Goal: Task Accomplishment & Management: Use online tool/utility

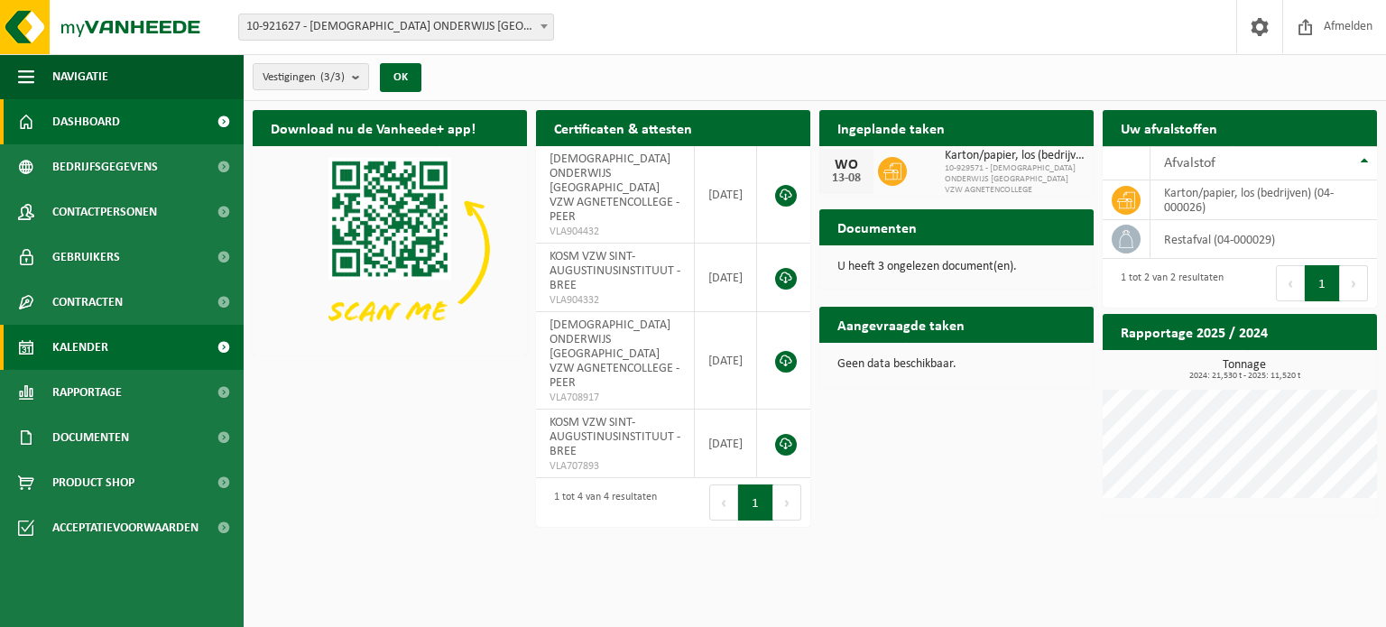
click at [107, 348] on span "Kalender" at bounding box center [80, 347] width 56 height 45
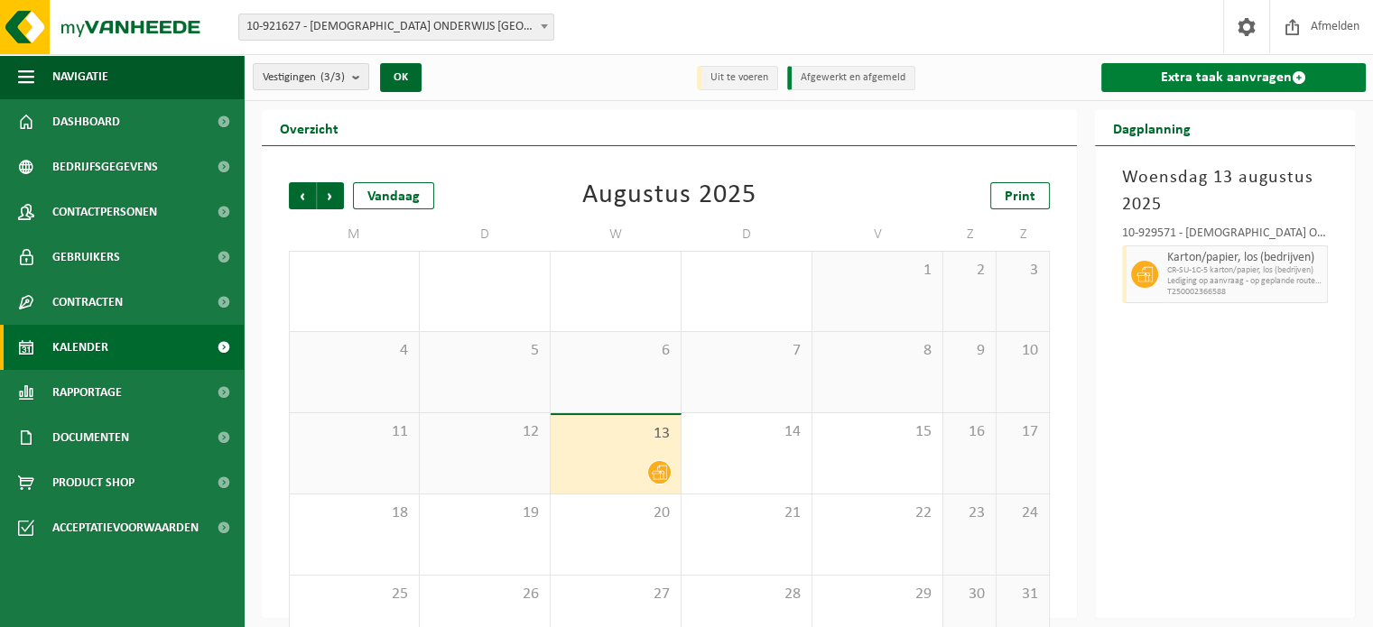
click at [1214, 80] on link "Extra taak aanvragen" at bounding box center [1233, 77] width 264 height 29
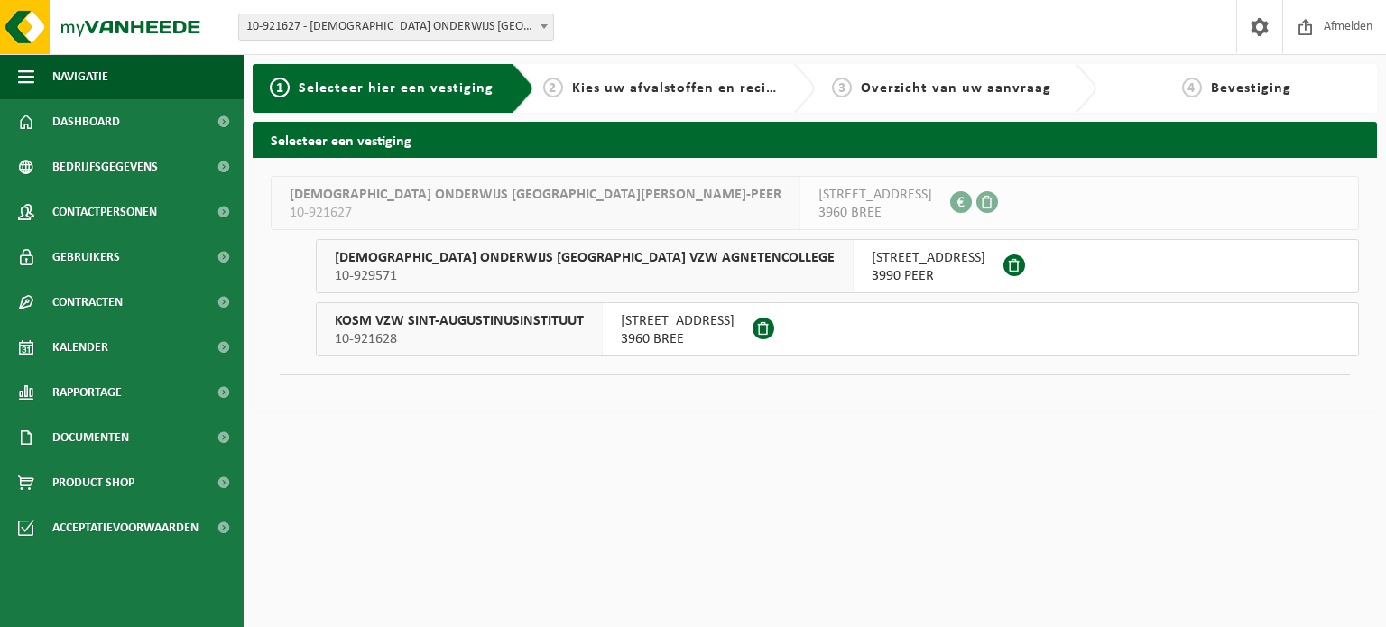
click at [634, 320] on span "[STREET_ADDRESS]" at bounding box center [678, 321] width 114 height 18
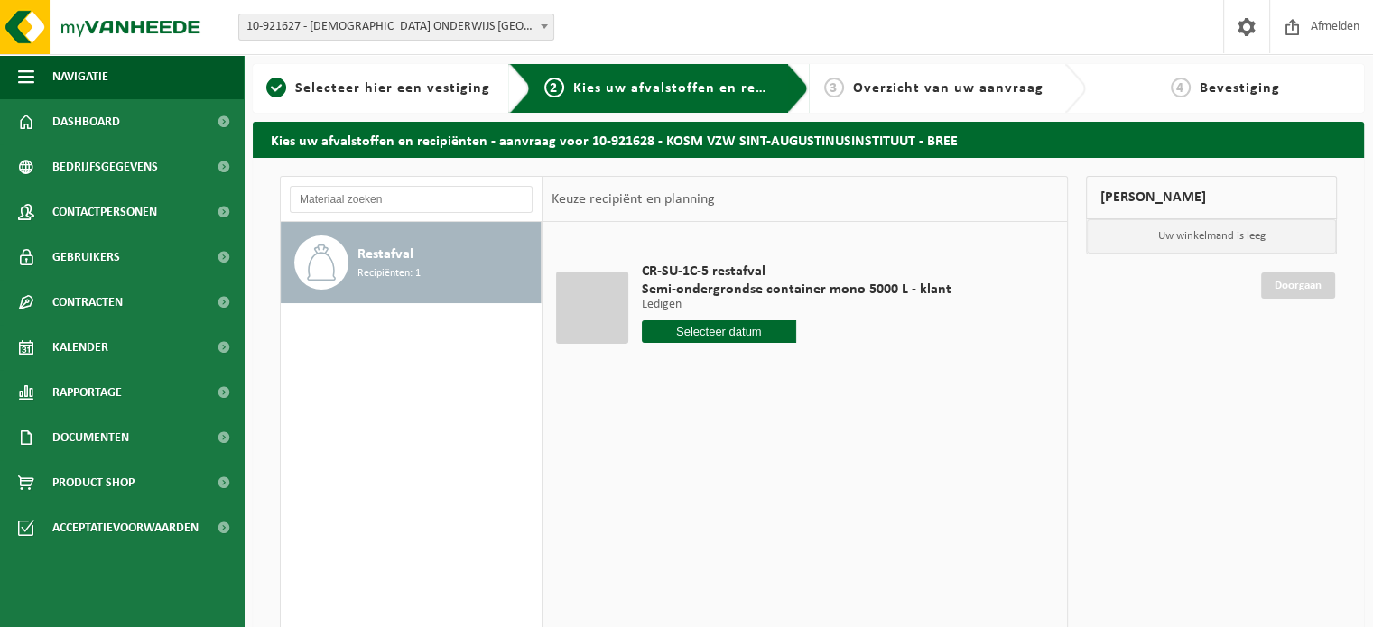
click at [710, 342] on input "text" at bounding box center [719, 331] width 155 height 23
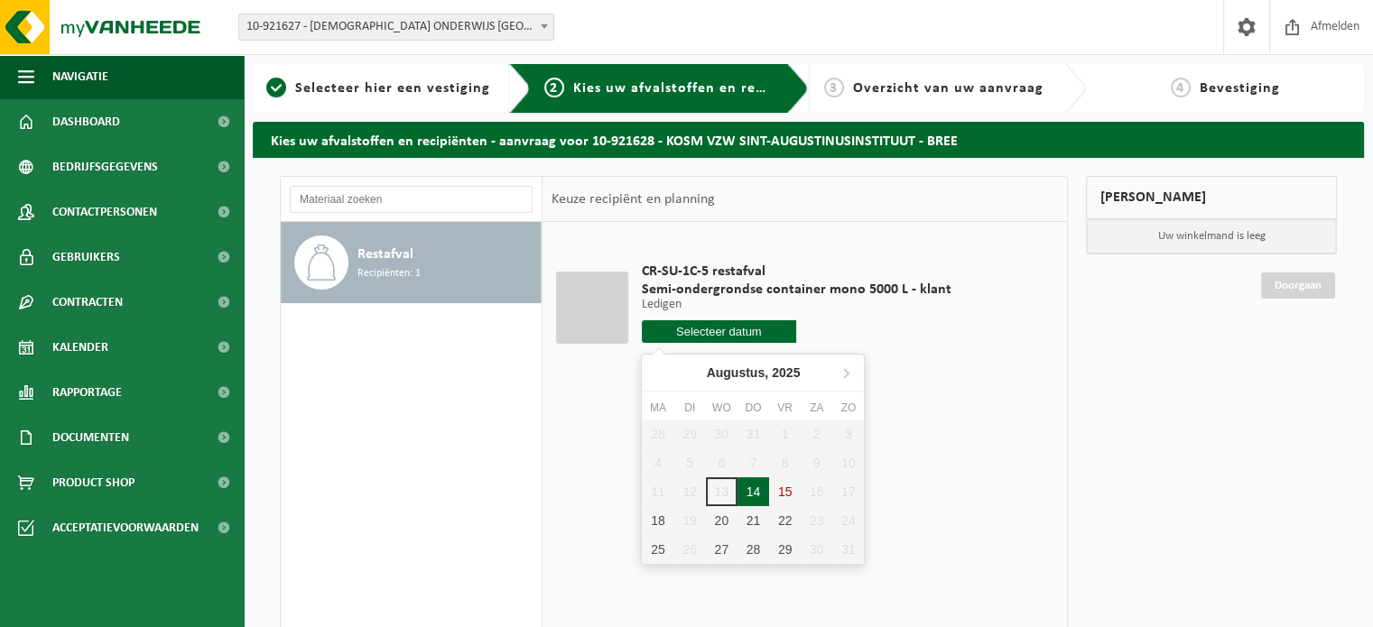
click at [753, 486] on div "14" at bounding box center [753, 491] width 32 height 29
type input "Van 2025-08-14"
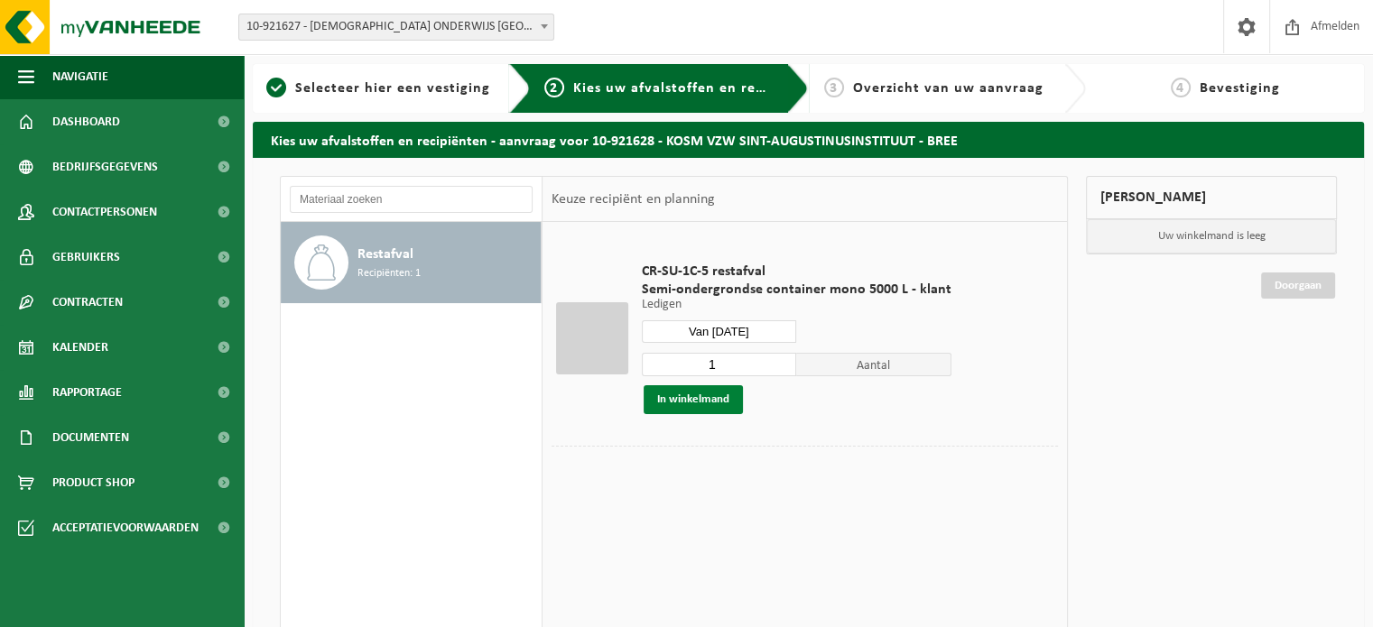
click at [711, 405] on button "In winkelmand" at bounding box center [692, 399] width 99 height 29
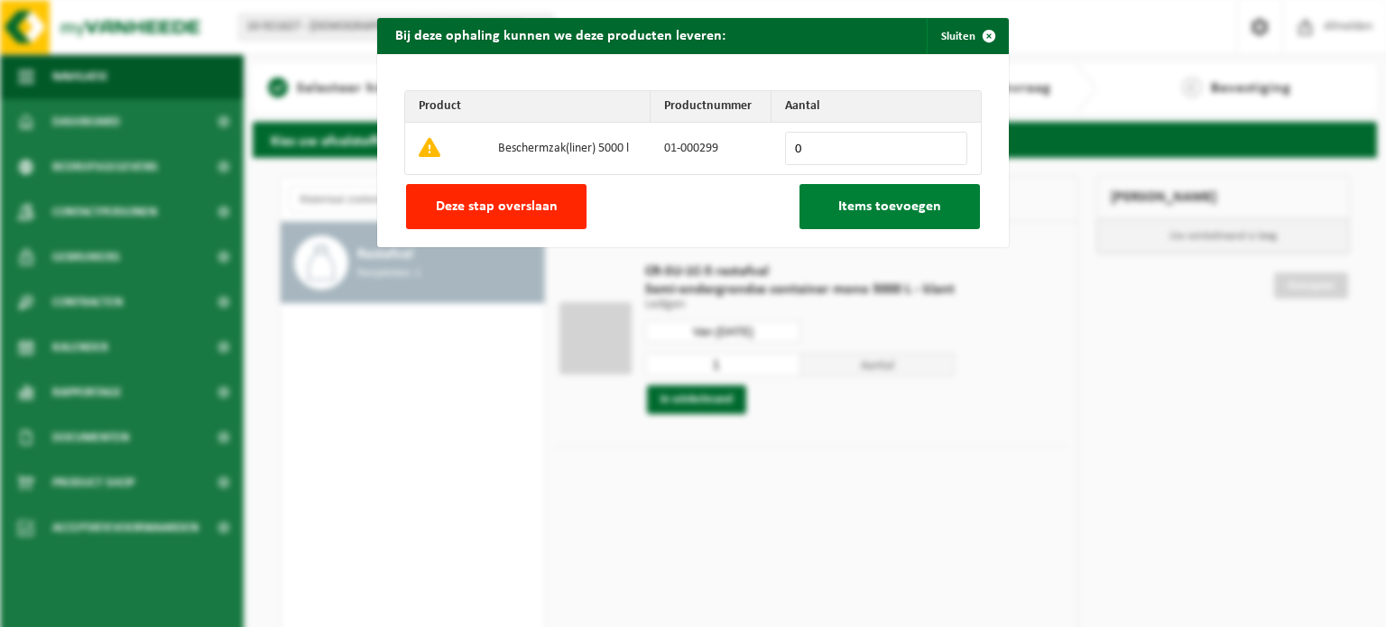
click at [866, 215] on button "Items toevoegen" at bounding box center [890, 206] width 181 height 45
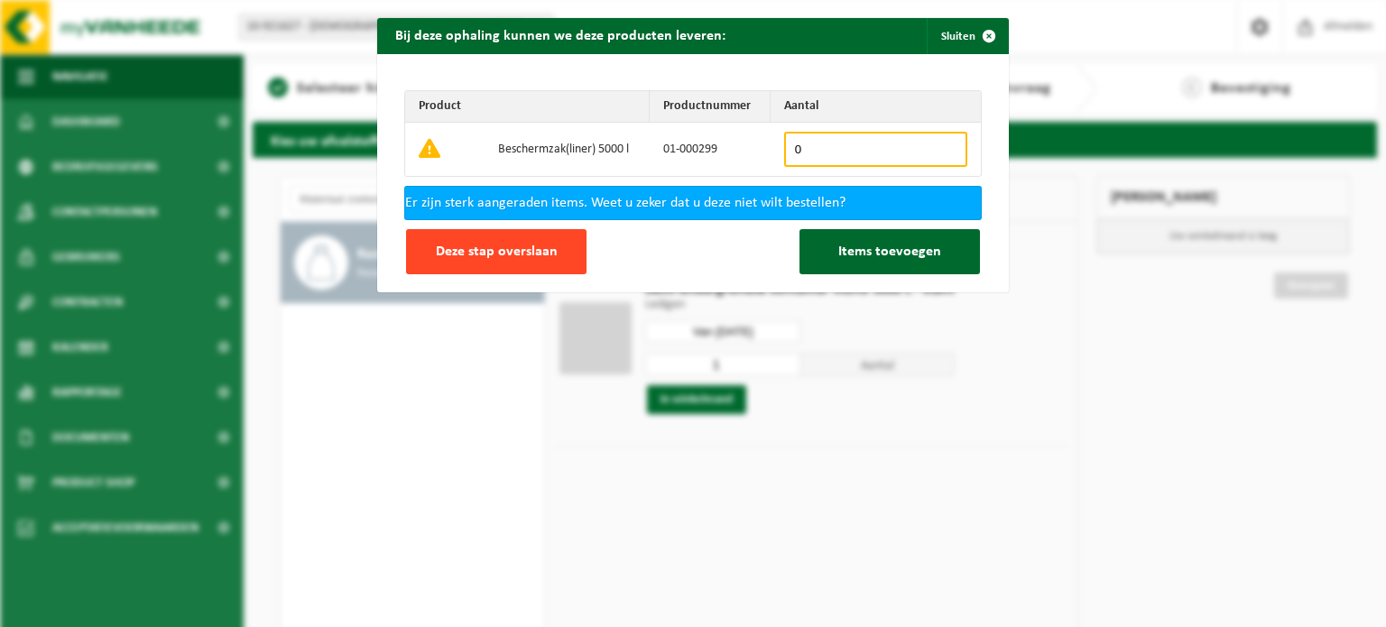
click at [532, 253] on span "Deze stap overslaan" at bounding box center [497, 252] width 122 height 14
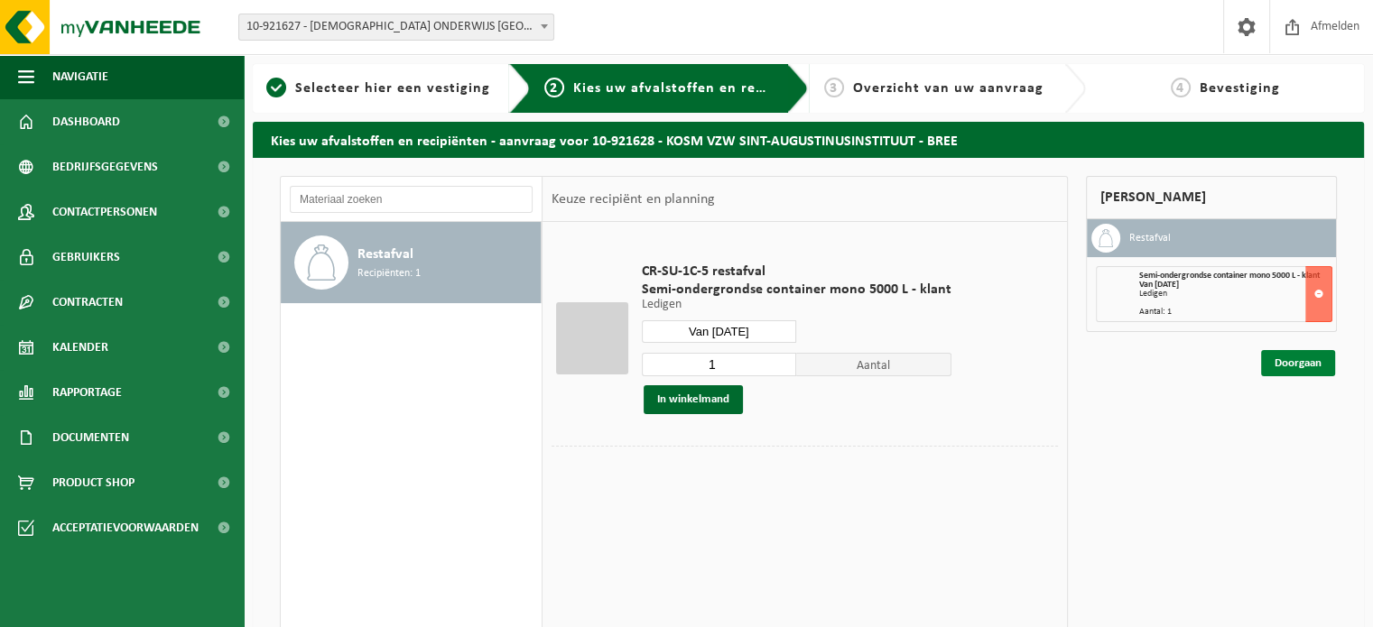
click at [1274, 356] on link "Doorgaan" at bounding box center [1298, 363] width 74 height 26
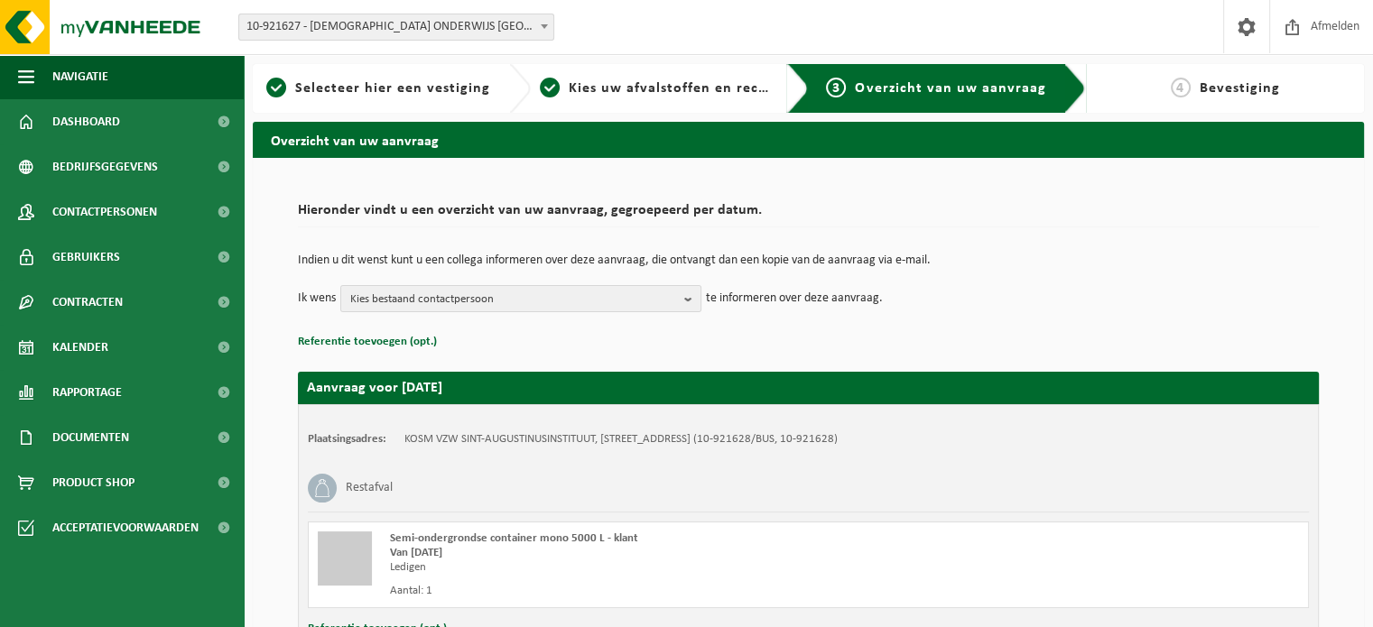
scroll to position [145, 0]
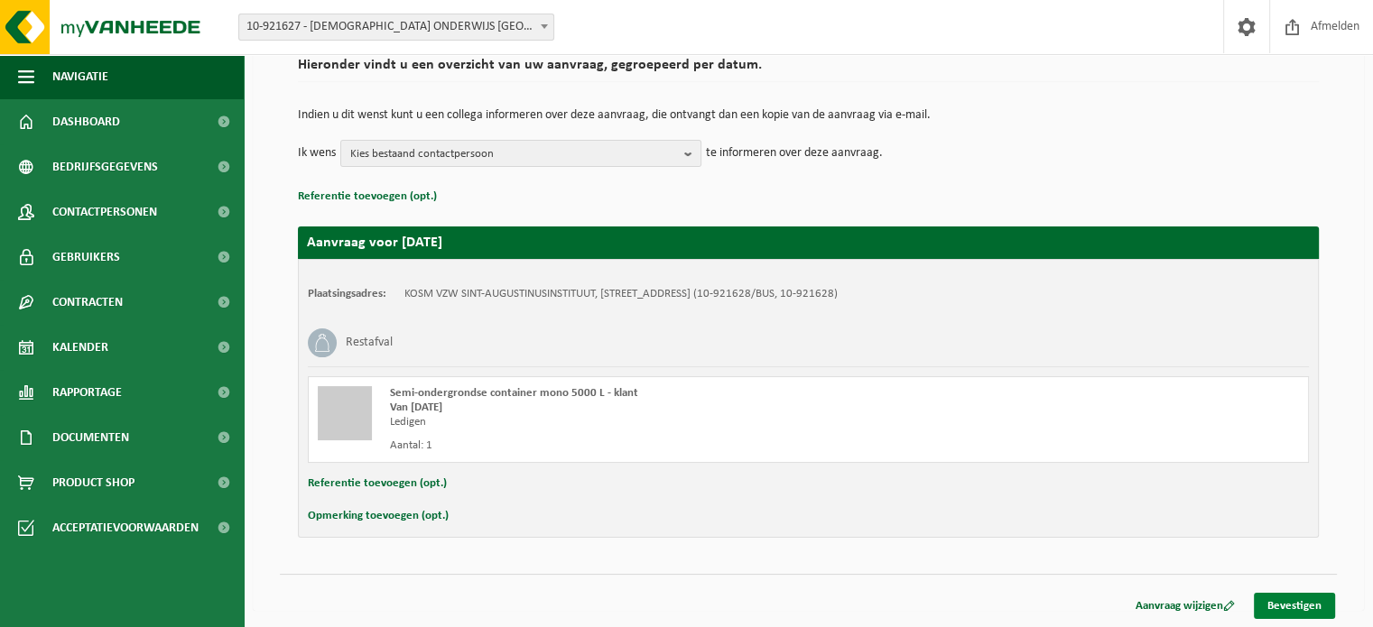
click at [1295, 604] on link "Bevestigen" at bounding box center [1294, 606] width 81 height 26
